Goal: Information Seeking & Learning: Understand process/instructions

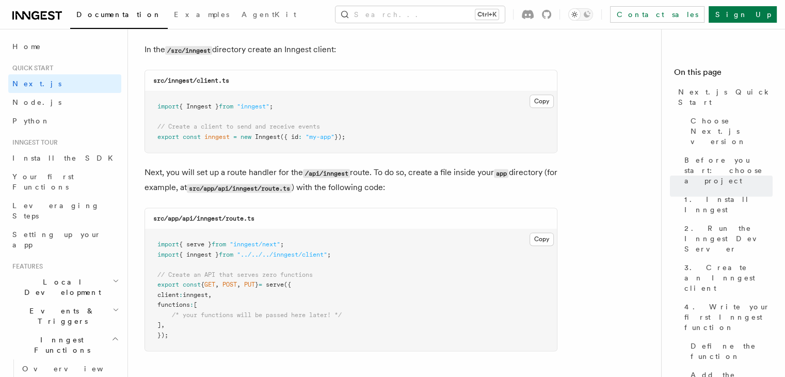
scroll to position [1345, 0]
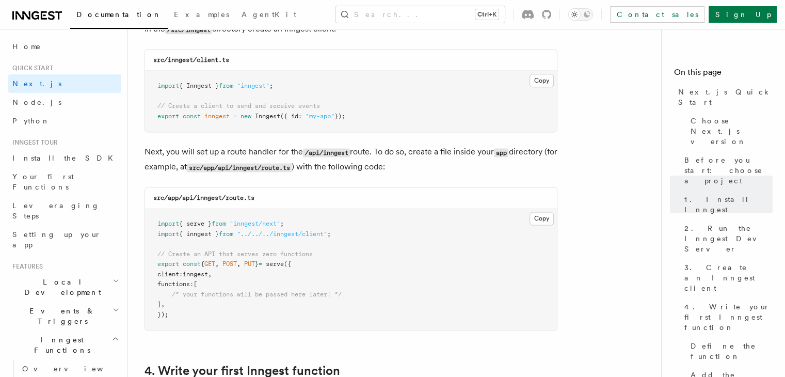
click at [339, 120] on pre "import { Inngest } from "inngest" ; // Create a client to send and receive even…" at bounding box center [351, 101] width 412 height 61
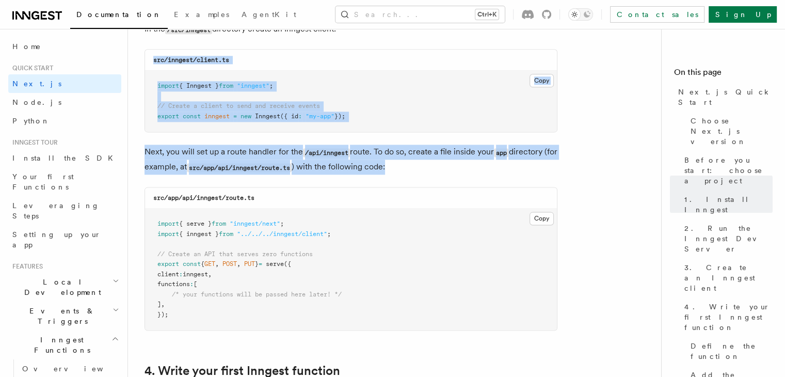
drag, startPoint x: 154, startPoint y: 62, endPoint x: 481, endPoint y: 170, distance: 344.3
copy article "src/inngest/client.ts Copy Copied import { Inngest } from "inngest" ; // Create…"
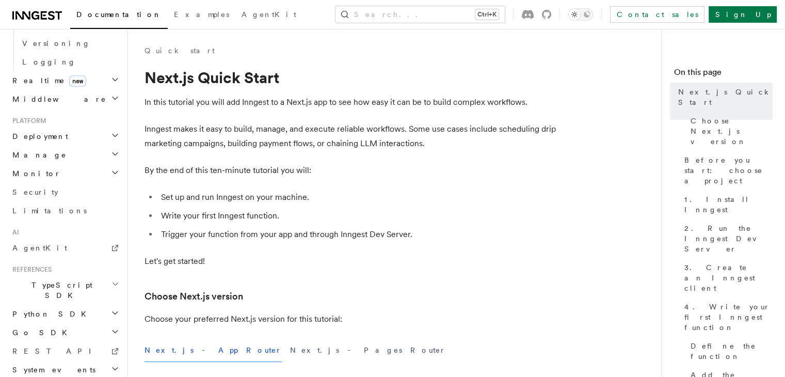
scroll to position [0, 0]
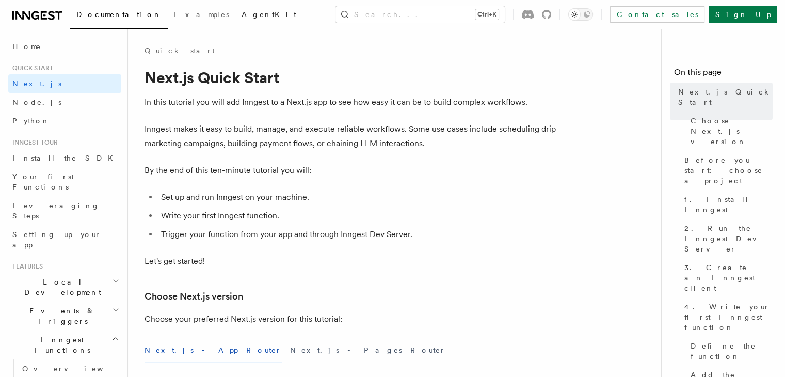
click at [235, 11] on link "AgentKit" at bounding box center [268, 15] width 67 height 25
click at [242, 15] on span "AgentKit" at bounding box center [269, 14] width 55 height 8
click at [174, 12] on span "Examples" at bounding box center [201, 14] width 55 height 8
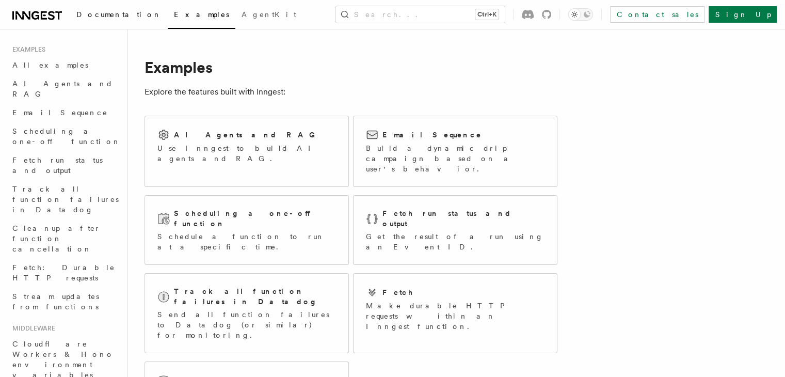
click at [121, 14] on span "Documentation" at bounding box center [118, 14] width 85 height 8
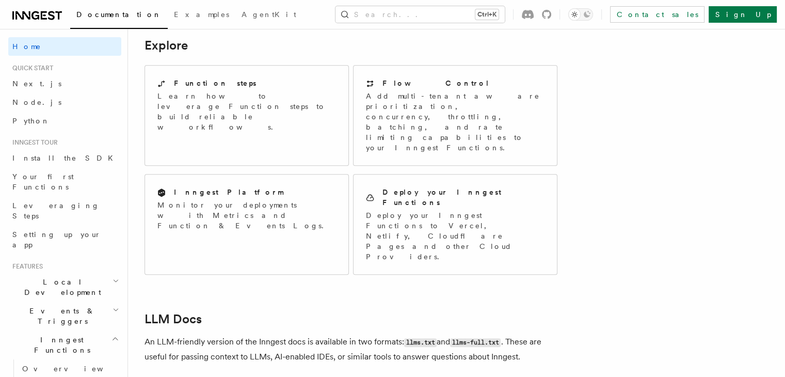
scroll to position [830, 0]
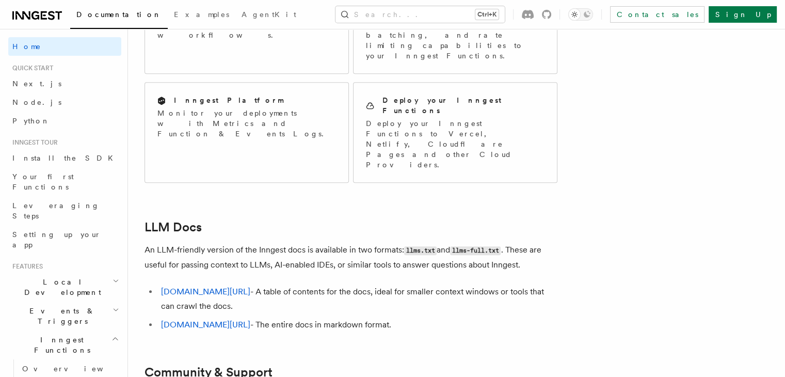
scroll to position [939, 0]
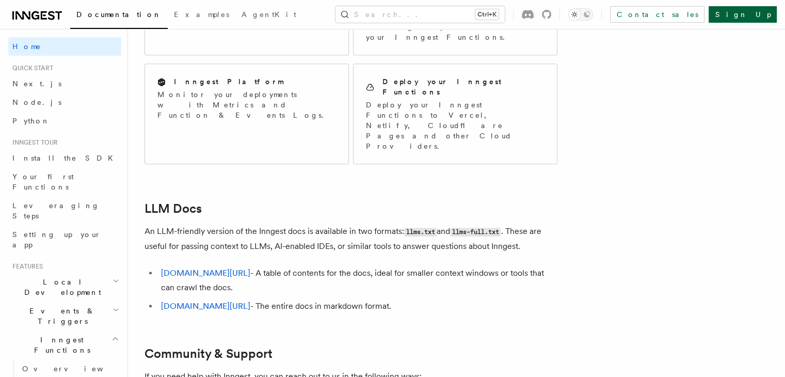
click at [760, 11] on link "Sign Up" at bounding box center [743, 14] width 68 height 17
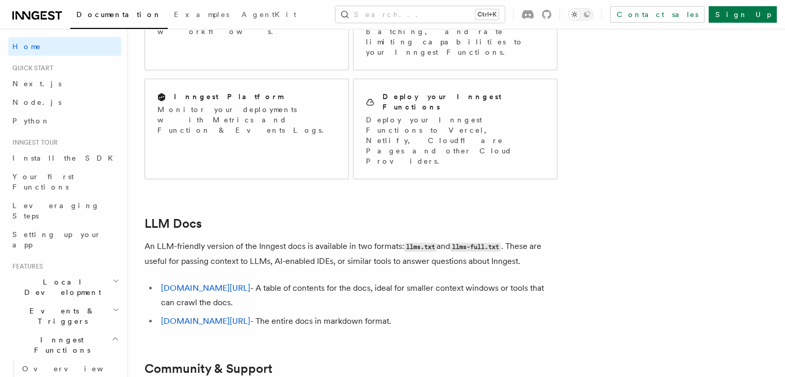
scroll to position [939, 0]
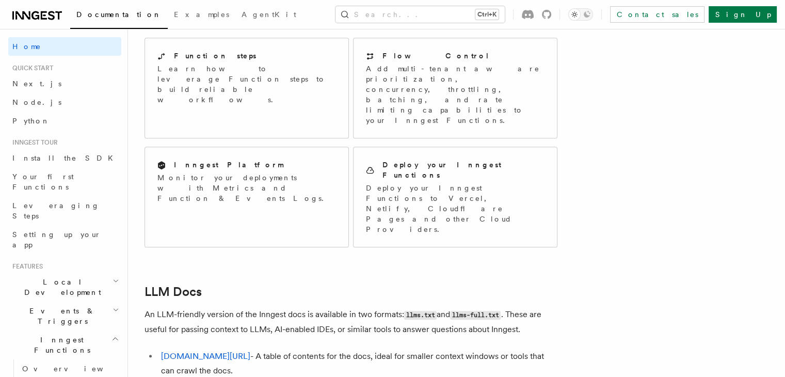
scroll to position [855, 0]
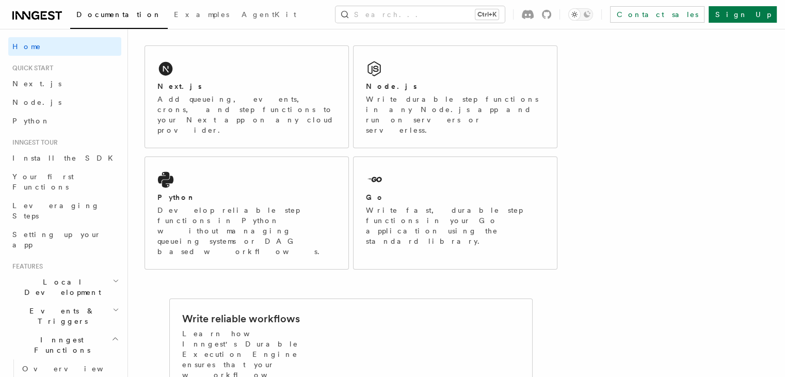
scroll to position [0, 0]
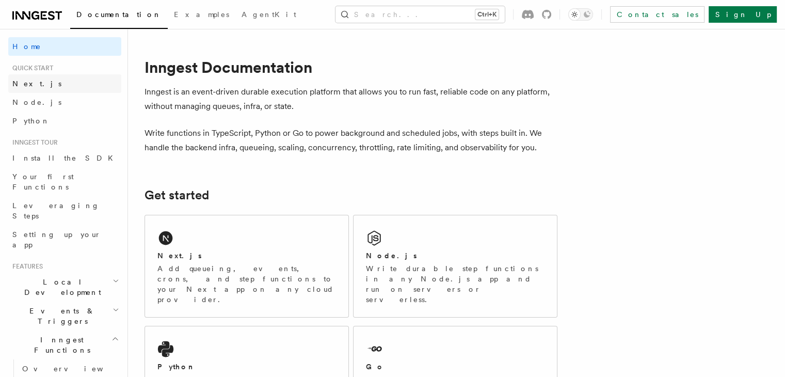
click at [43, 89] on link "Next.js" at bounding box center [64, 83] width 113 height 19
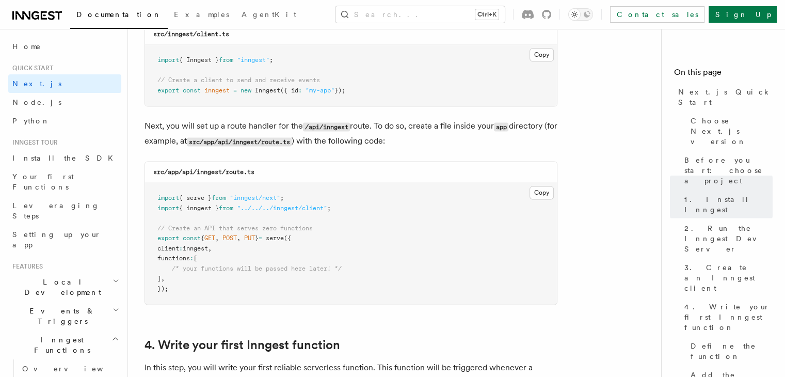
scroll to position [1367, 0]
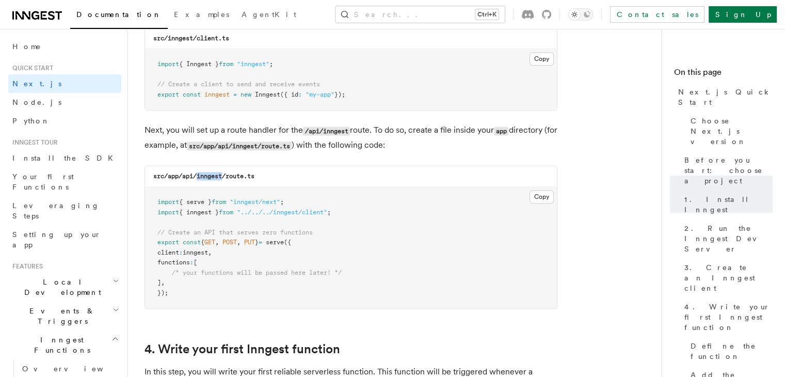
drag, startPoint x: 197, startPoint y: 177, endPoint x: 225, endPoint y: 176, distance: 27.9
click at [225, 176] on code "src/app/api/inngest/route.ts" at bounding box center [203, 175] width 101 height 7
copy code "inngest"
click at [241, 195] on pre "import { serve } from "inngest/next" ; import { inngest } from "../../../innges…" at bounding box center [351, 247] width 412 height 121
click at [545, 191] on button "Copy Copied" at bounding box center [541, 196] width 24 height 13
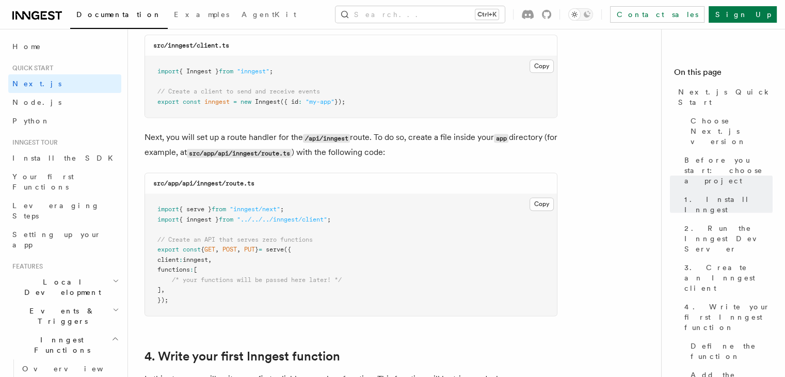
click at [396, 155] on p "Next, you will set up a route handler for the /api/inngest route. To do so, cre…" at bounding box center [351, 145] width 413 height 30
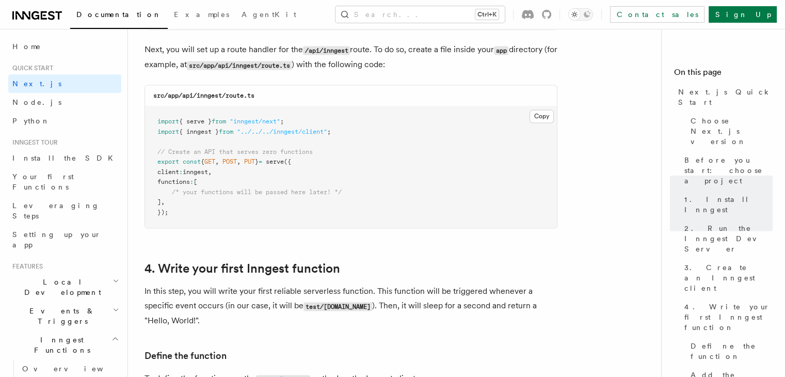
scroll to position [1448, 0]
click at [545, 111] on button "Copy Copied" at bounding box center [541, 114] width 24 height 13
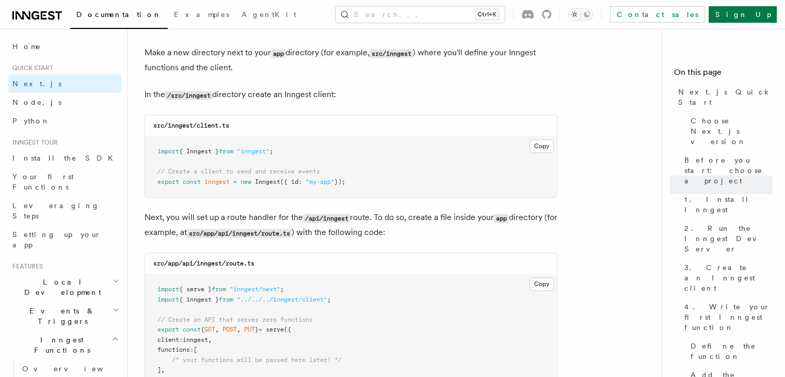
scroll to position [1280, 0]
click at [210, 121] on code "src/inngest/client.ts" at bounding box center [191, 124] width 76 height 7
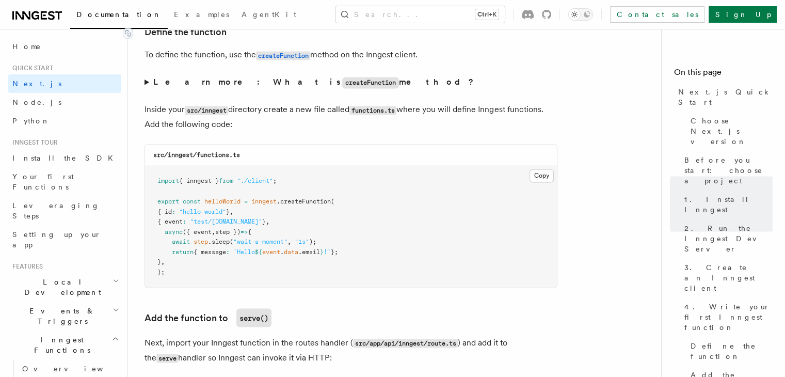
scroll to position [1773, 0]
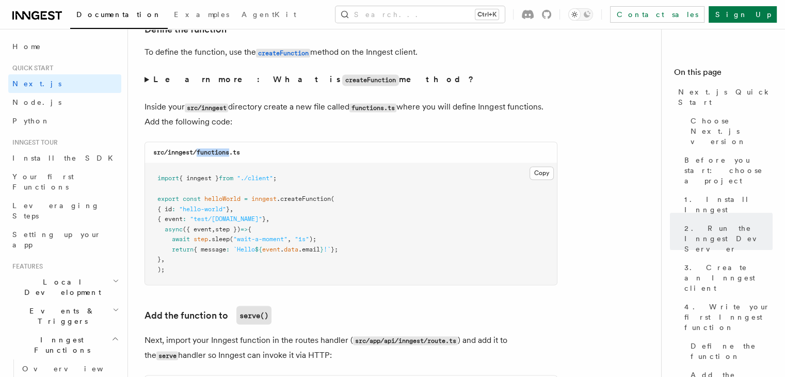
drag, startPoint x: 197, startPoint y: 154, endPoint x: 232, endPoint y: 154, distance: 35.1
click at [232, 154] on code "src/inngest/functions.ts" at bounding box center [196, 152] width 87 height 7
copy code "functions"
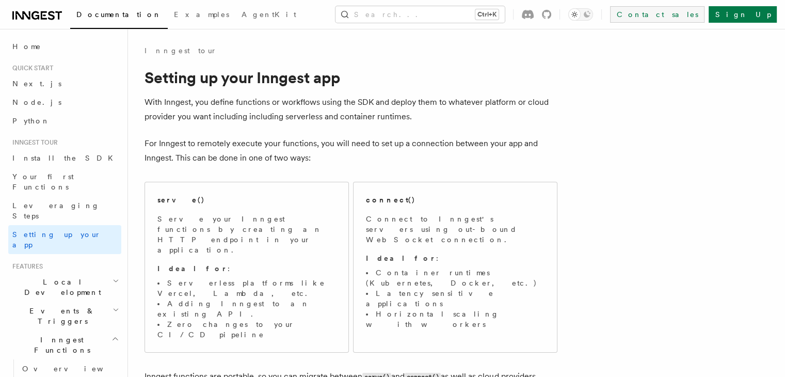
click at [704, 17] on link "Contact sales" at bounding box center [657, 14] width 94 height 17
